Goal: Information Seeking & Learning: Find specific page/section

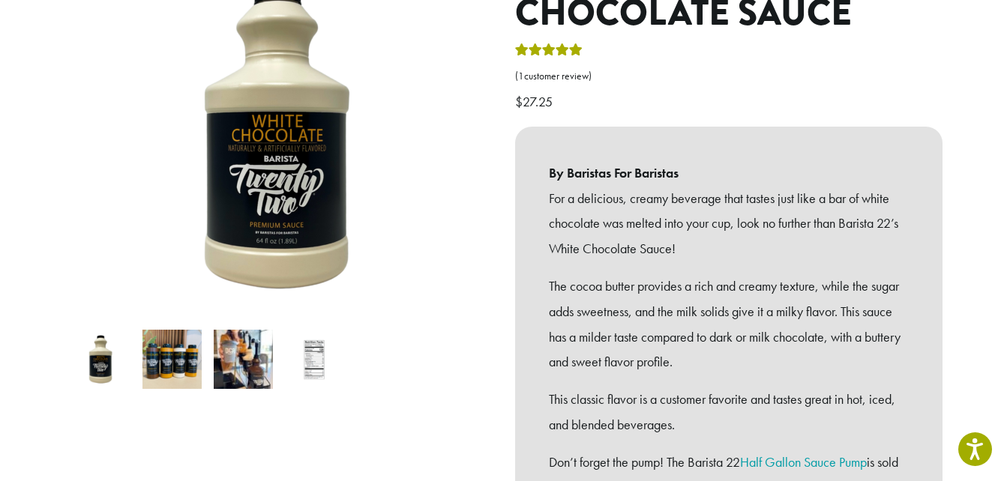
scroll to position [240, 0]
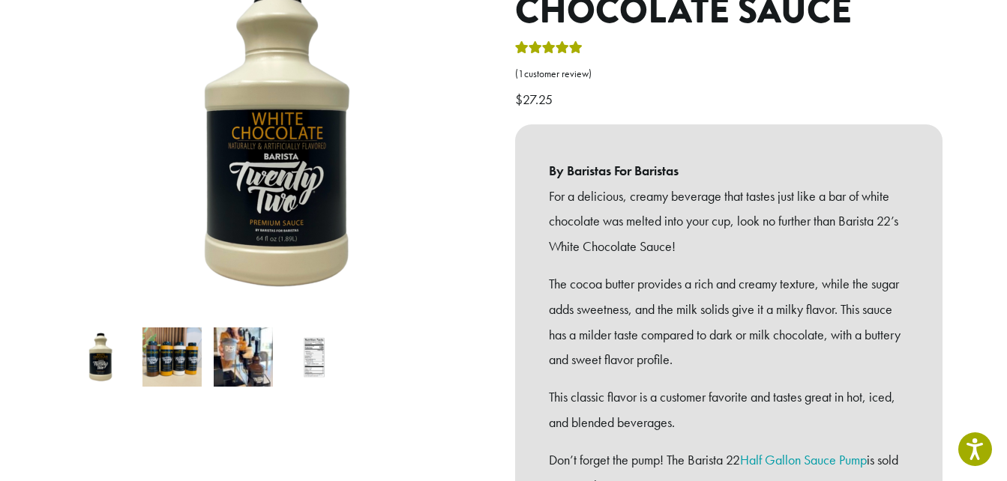
click at [157, 332] on img at bounding box center [171, 357] width 59 height 59
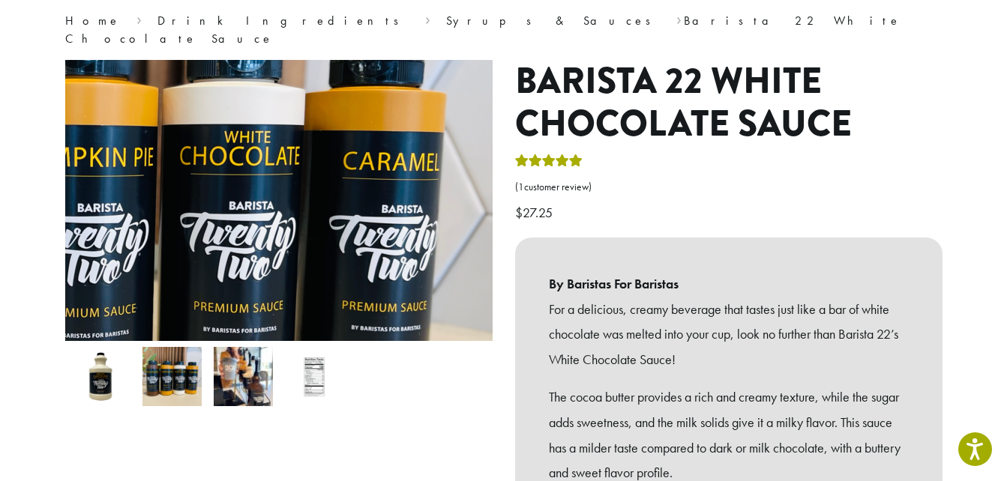
scroll to position [0, 0]
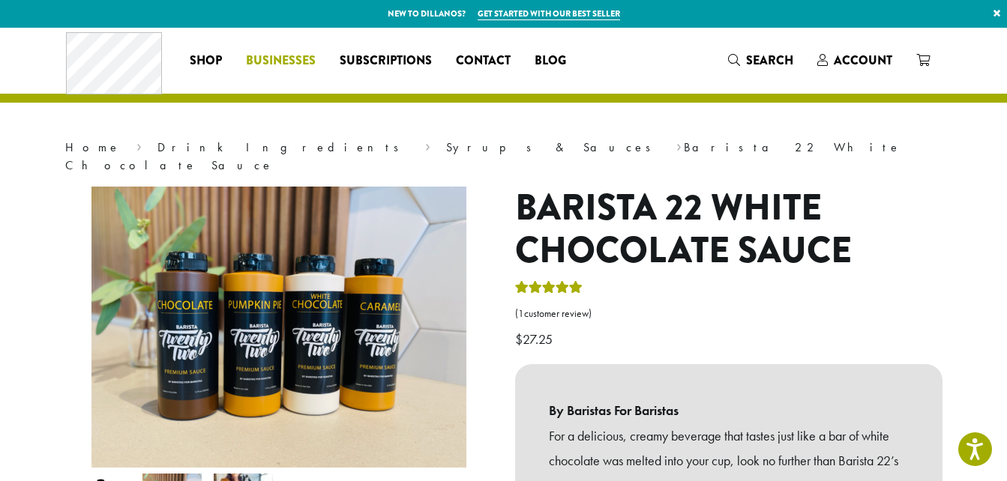
click at [284, 71] on link "Businesses" at bounding box center [281, 61] width 94 height 24
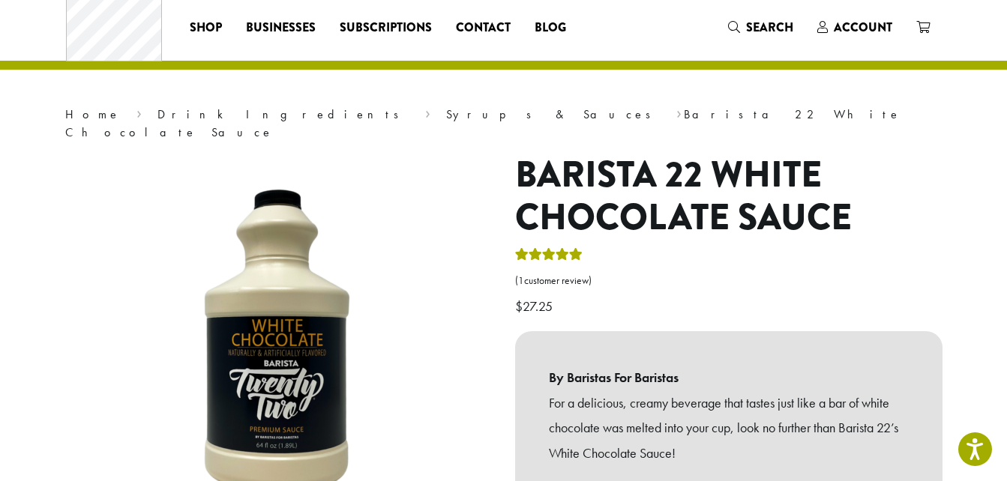
scroll to position [30, 0]
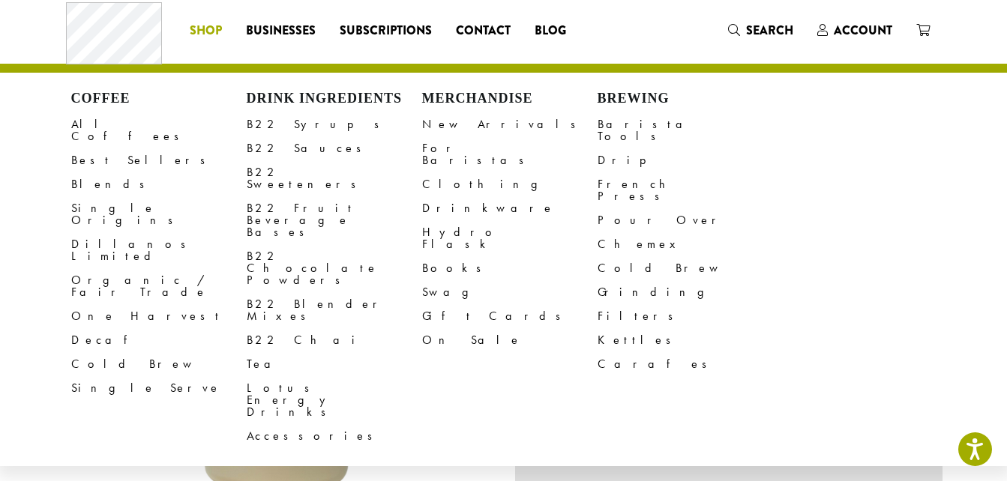
click at [204, 25] on span "Shop" at bounding box center [206, 31] width 32 height 19
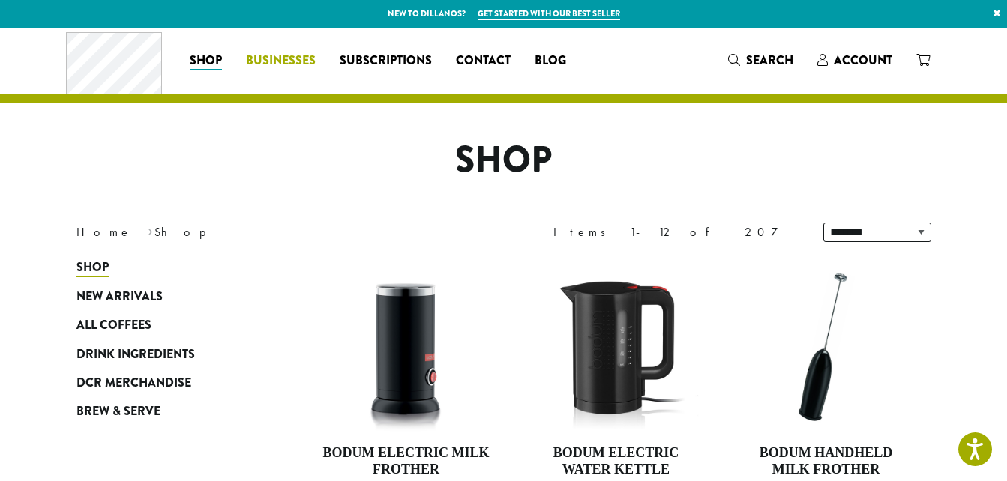
click at [286, 56] on span "Businesses" at bounding box center [281, 61] width 70 height 19
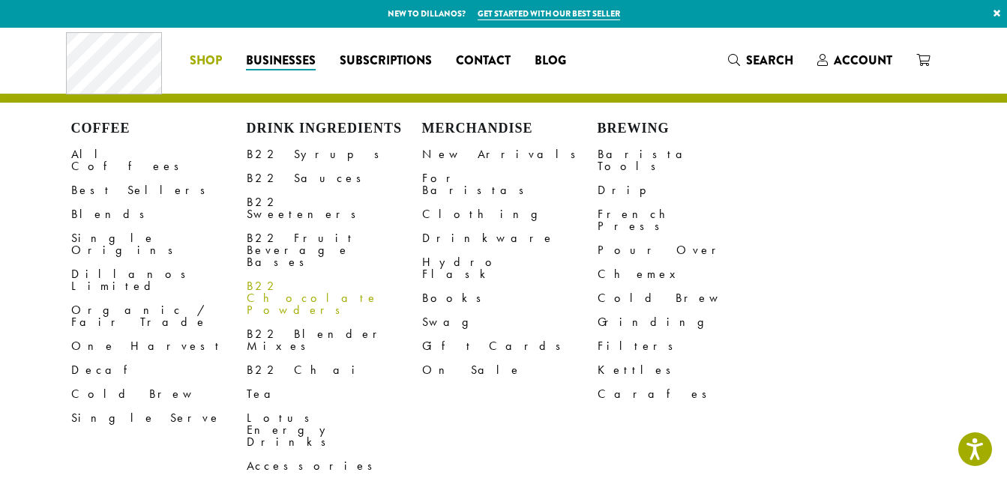
click at [324, 274] on link "B22 Chocolate Powders" at bounding box center [334, 298] width 175 height 48
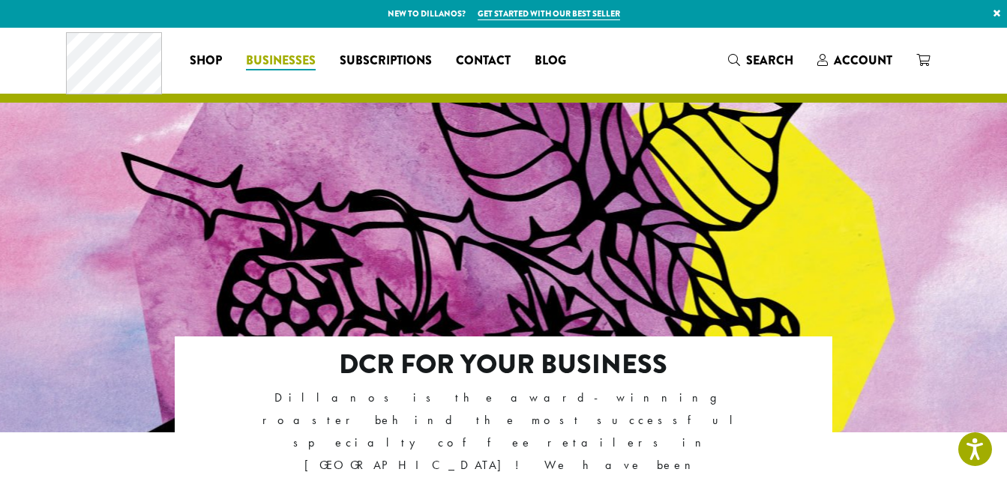
click at [282, 67] on span "Businesses" at bounding box center [281, 61] width 70 height 19
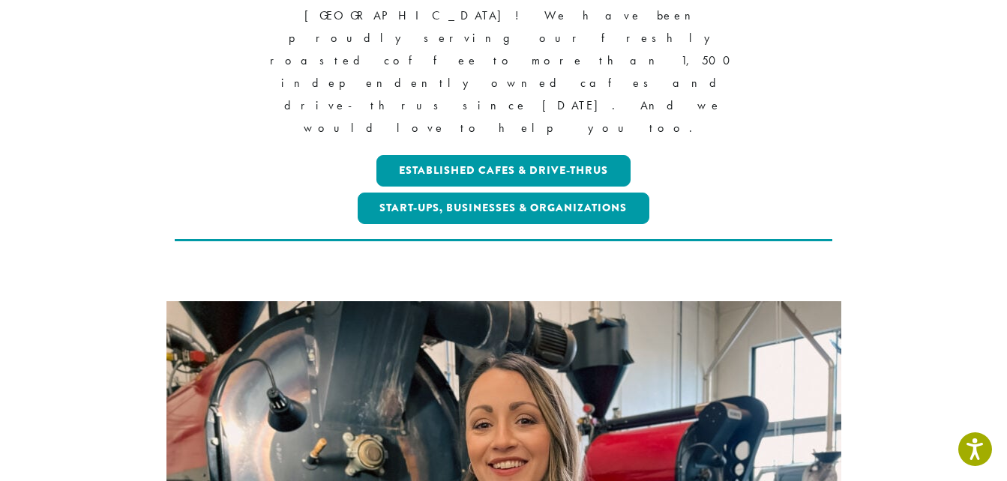
scroll to position [510, 0]
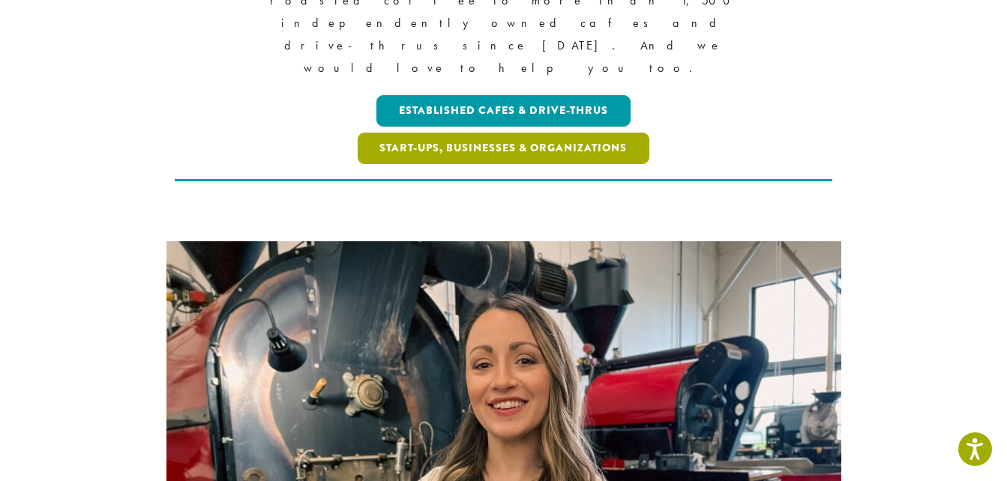
click at [434, 133] on link "Start-ups, Businesses & Organizations" at bounding box center [503, 148] width 292 height 31
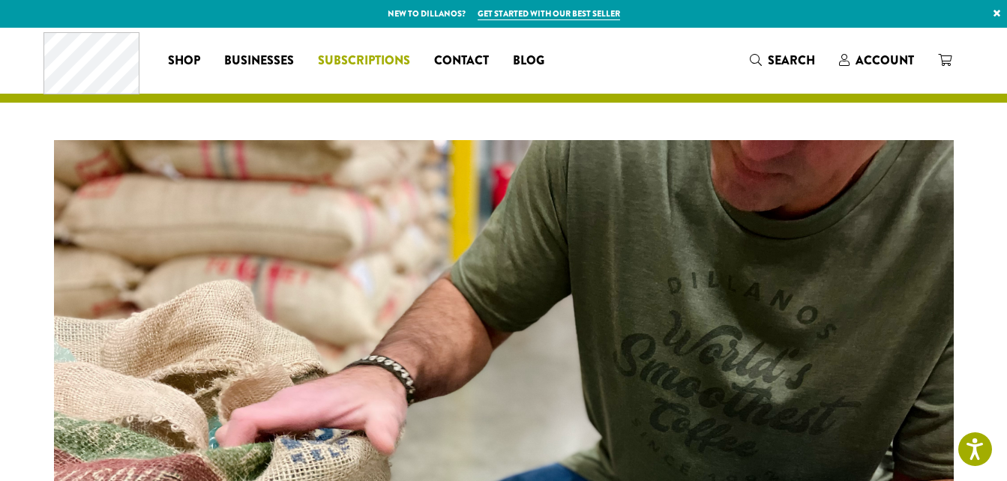
click at [370, 61] on span "Subscriptions" at bounding box center [364, 61] width 92 height 19
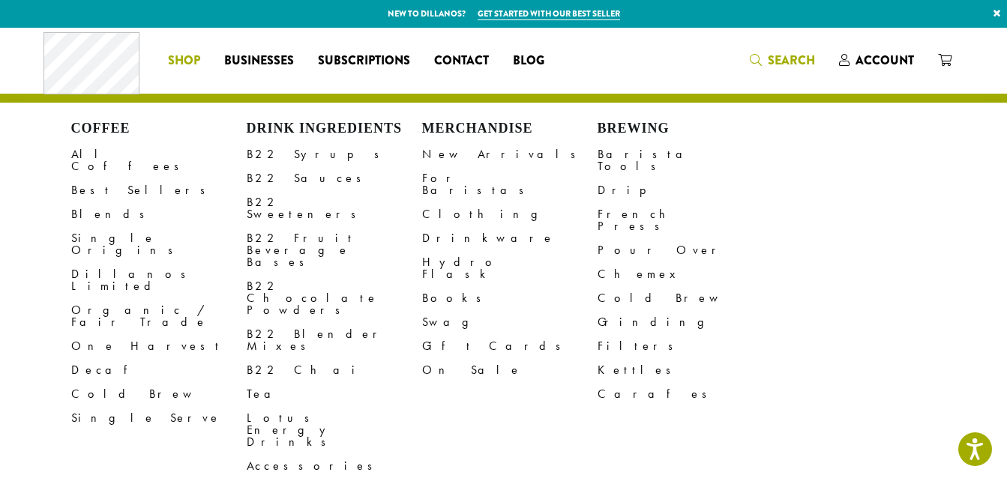
click at [778, 52] on span "Search" at bounding box center [790, 60] width 47 height 17
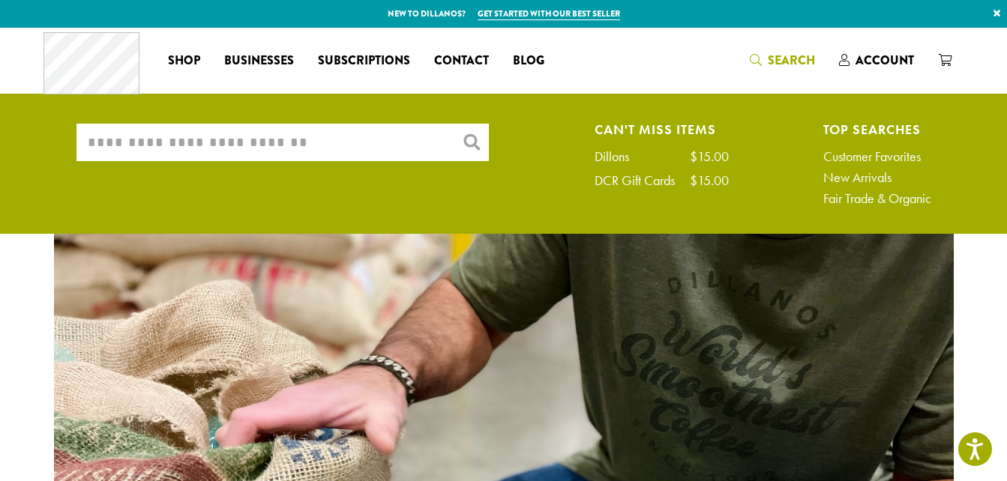
click at [372, 121] on ul "What are you searching for? × Can't Miss Items Dillons $15.00 DCR Gift Cards $1…" at bounding box center [503, 168] width 1007 height 131
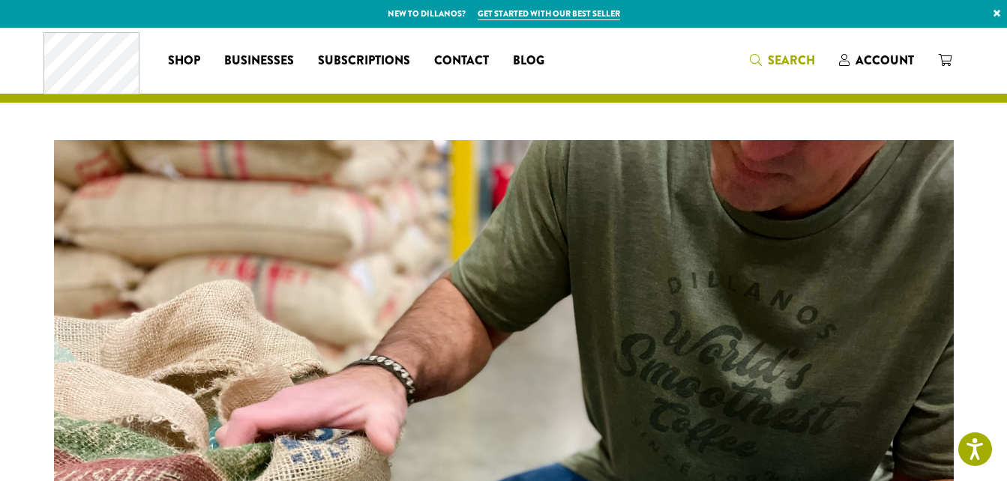
click at [764, 54] on span "Search" at bounding box center [781, 61] width 65 height 19
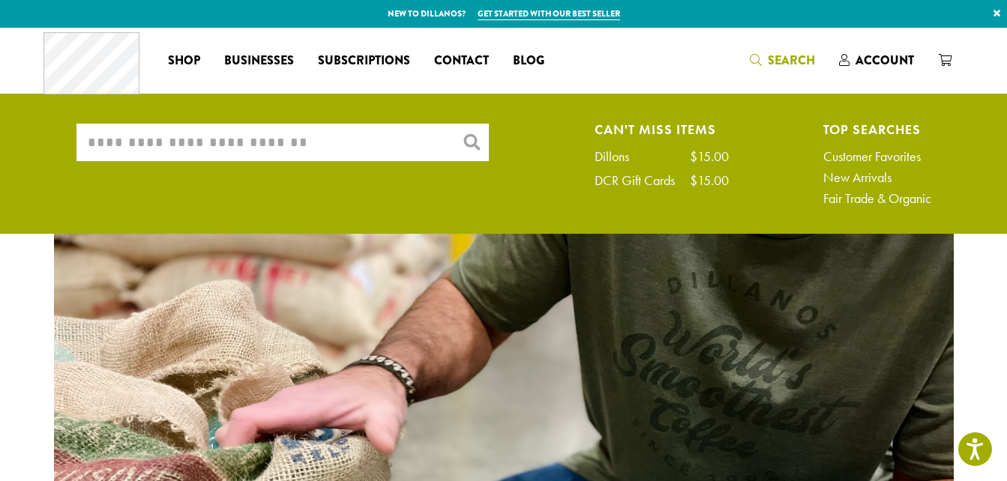
click at [295, 148] on input "What are you searching for?" at bounding box center [282, 142] width 412 height 37
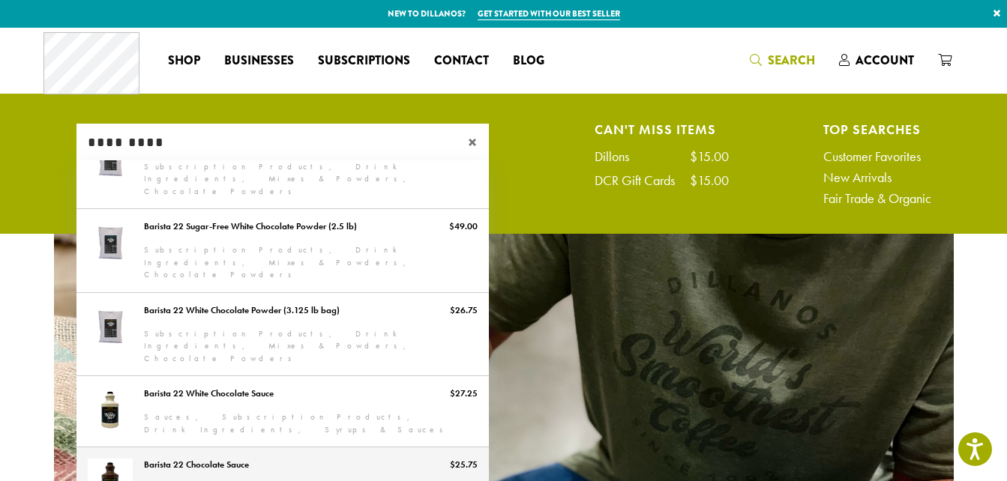
scroll to position [84, 0]
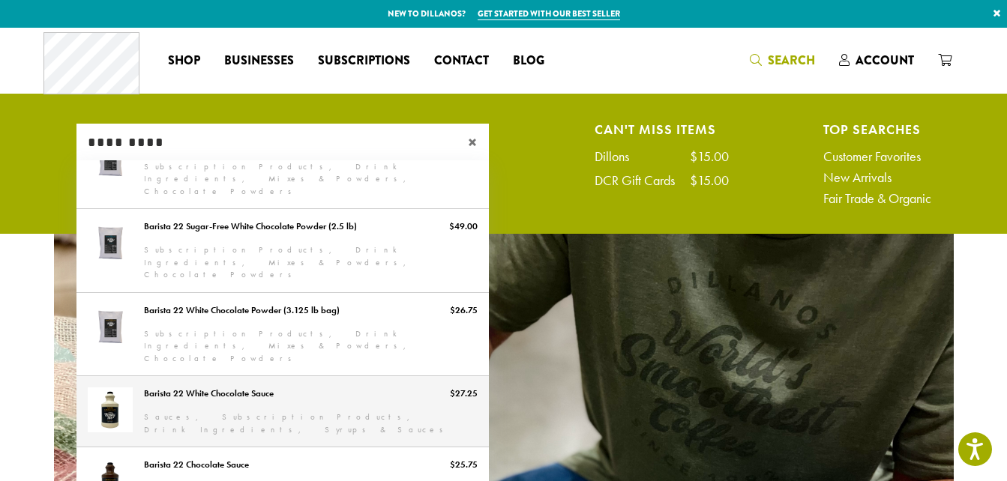
type input "*********"
click at [206, 376] on link "Barista 22 White Chocolate Sauce" at bounding box center [282, 411] width 412 height 70
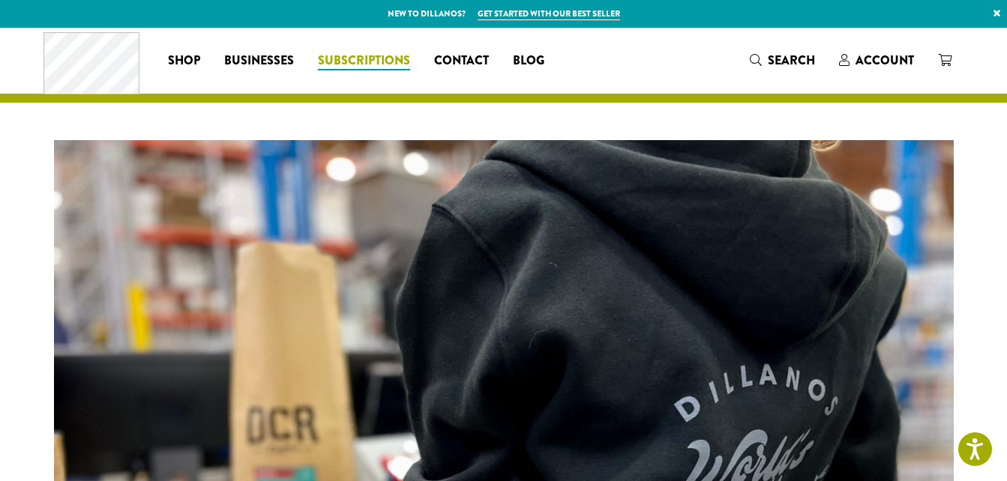
click at [420, 55] on link "Subscriptions" at bounding box center [364, 61] width 116 height 24
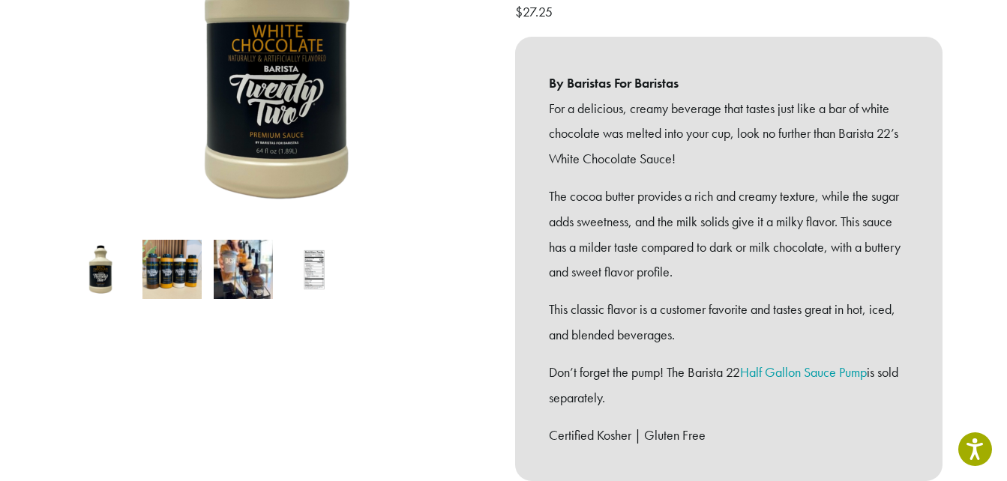
scroll to position [330, 0]
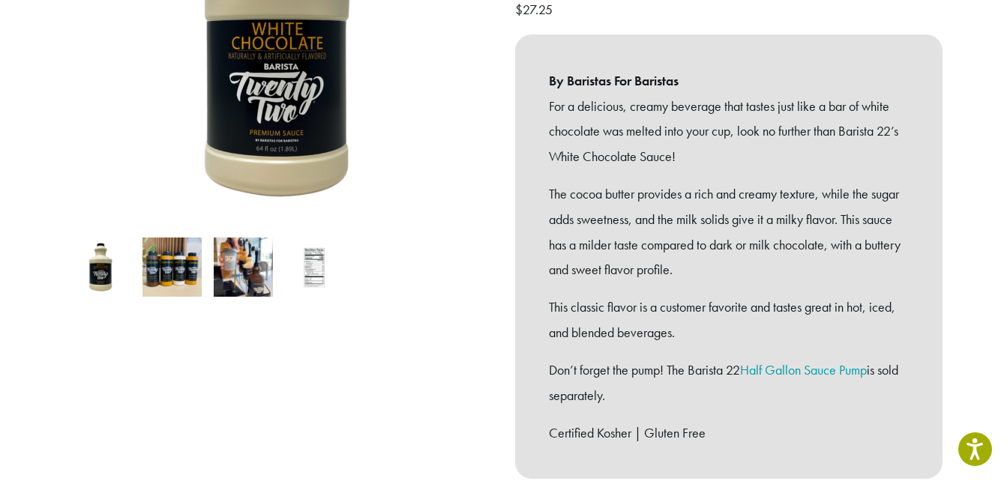
click at [734, 306] on p "This classic flavor is a customer favorite and tastes great in hot, iced, and b…" at bounding box center [729, 320] width 360 height 51
click at [680, 226] on p "The cocoa butter provides a rich and creamy texture, while the sugar adds sweet…" at bounding box center [729, 231] width 360 height 101
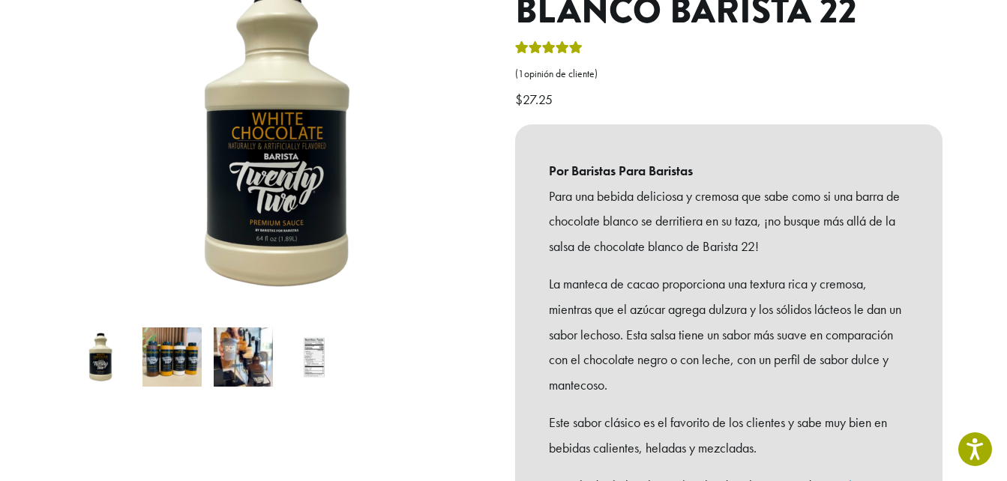
scroll to position [210, 0]
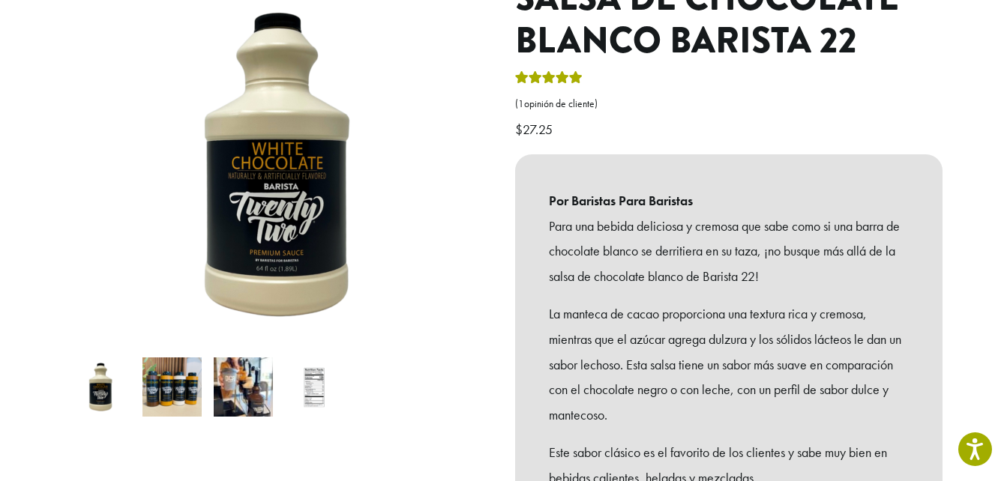
click at [175, 375] on img at bounding box center [171, 386] width 59 height 59
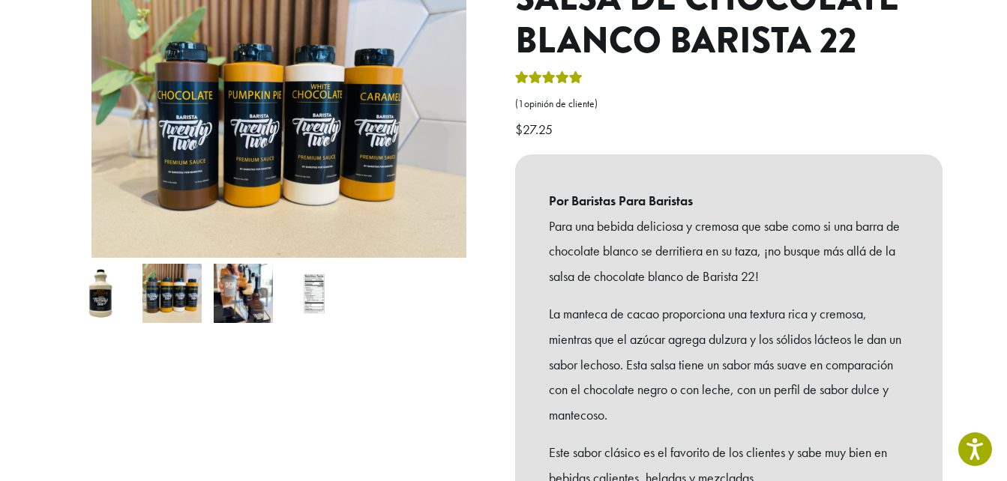
click at [244, 275] on img at bounding box center [243, 293] width 59 height 59
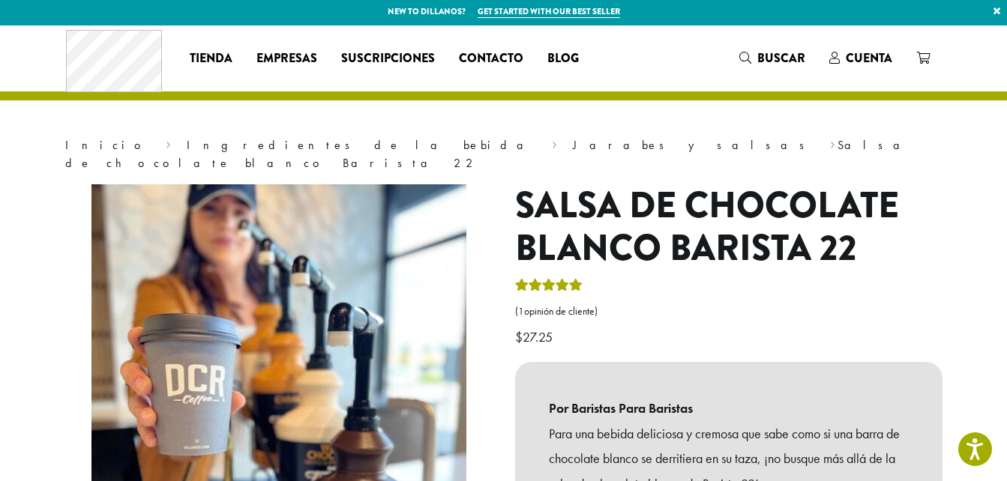
scroll to position [0, 0]
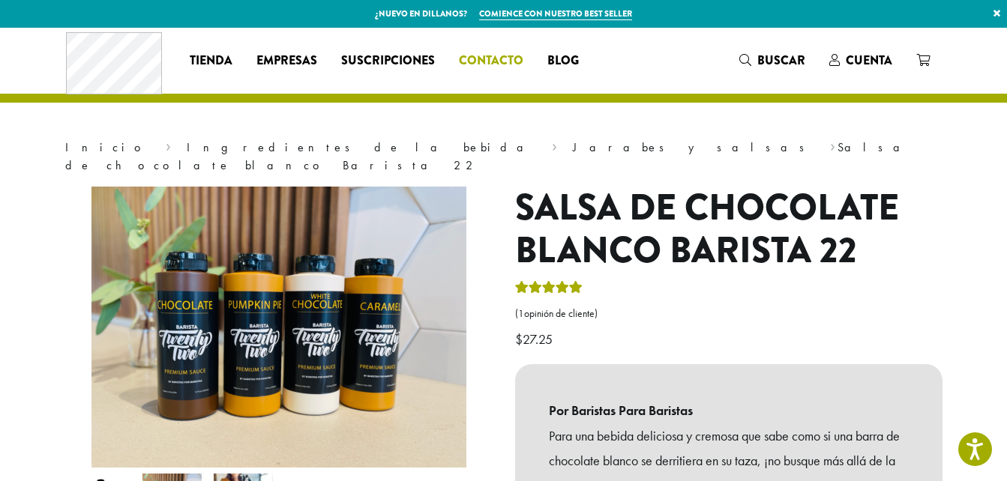
click at [499, 71] on link "Contacto" at bounding box center [491, 61] width 88 height 24
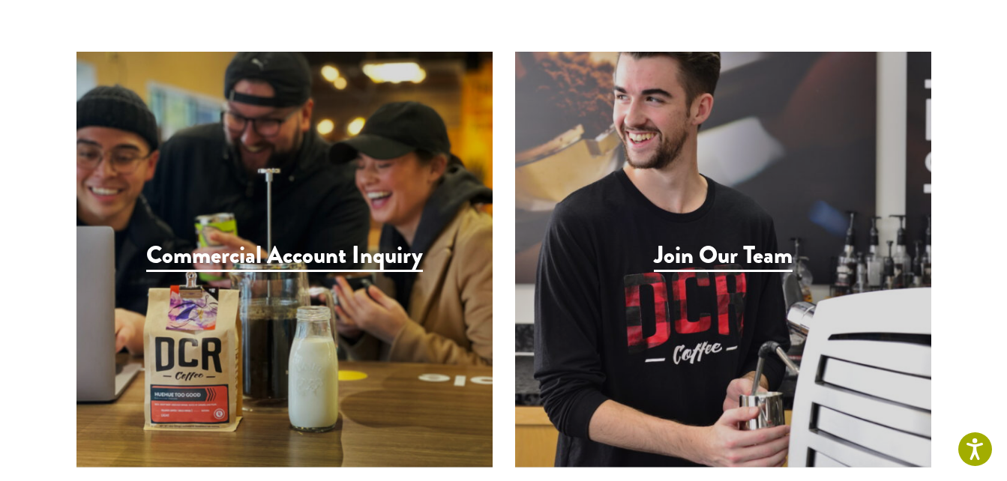
scroll to position [1510, 0]
